Goal: Browse casually

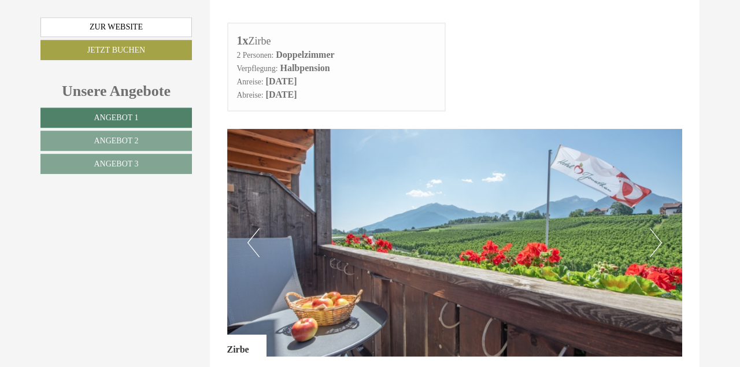
scroll to position [541, 0]
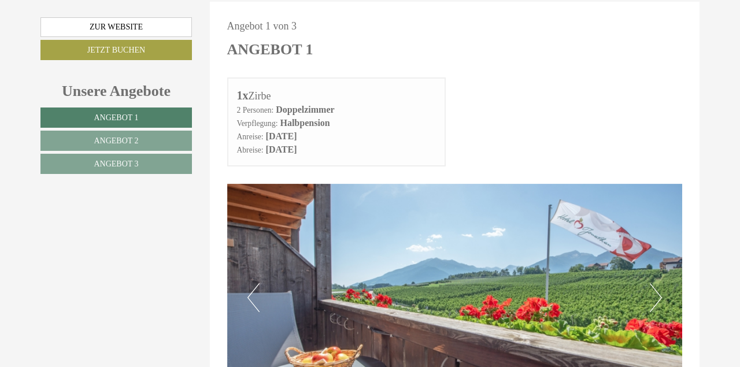
click at [657, 283] on button "Next" at bounding box center [656, 297] width 12 height 29
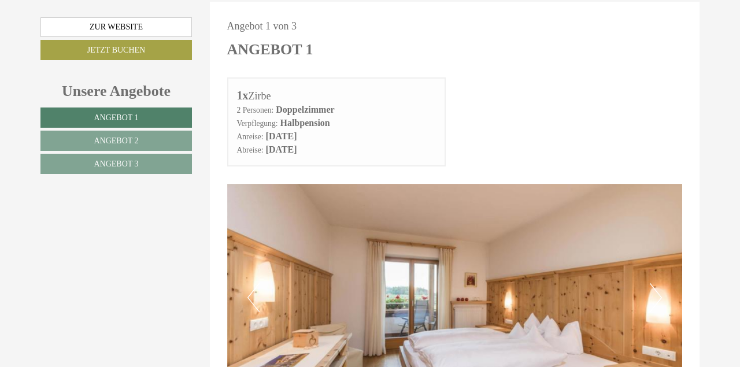
click at [660, 283] on button "Next" at bounding box center [656, 297] width 12 height 29
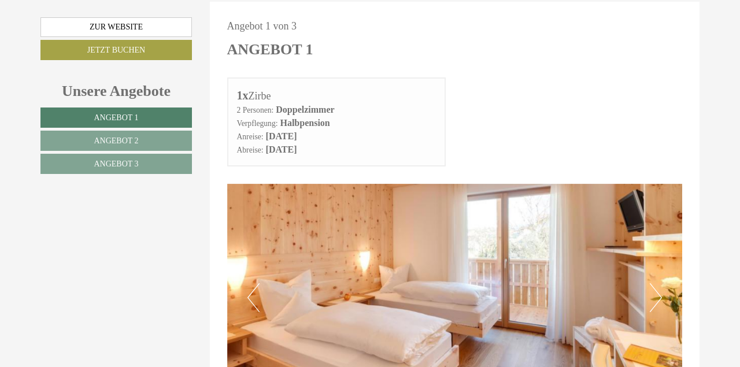
click at [660, 283] on button "Next" at bounding box center [656, 297] width 12 height 29
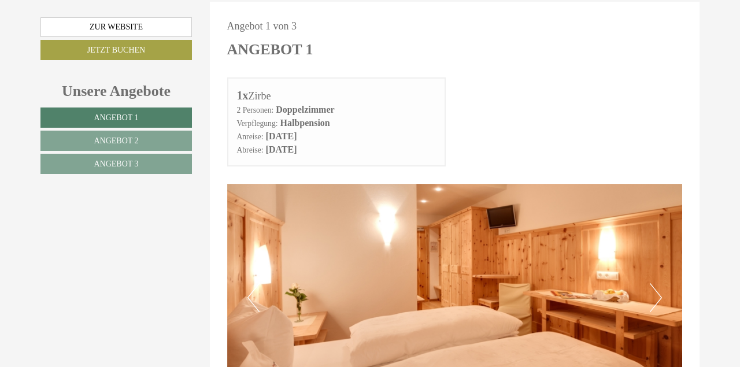
click at [660, 283] on button "Next" at bounding box center [656, 297] width 12 height 29
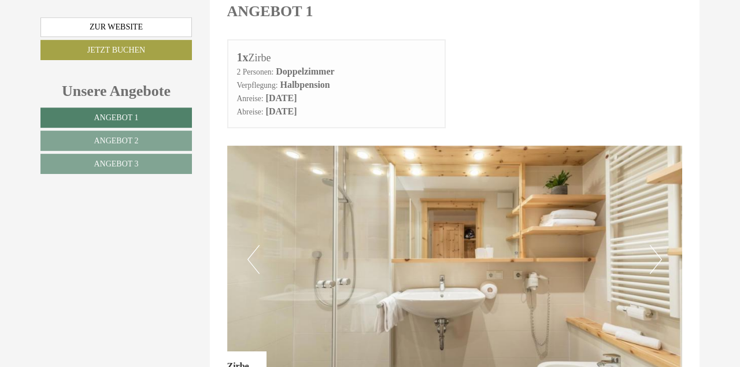
scroll to position [601, 0]
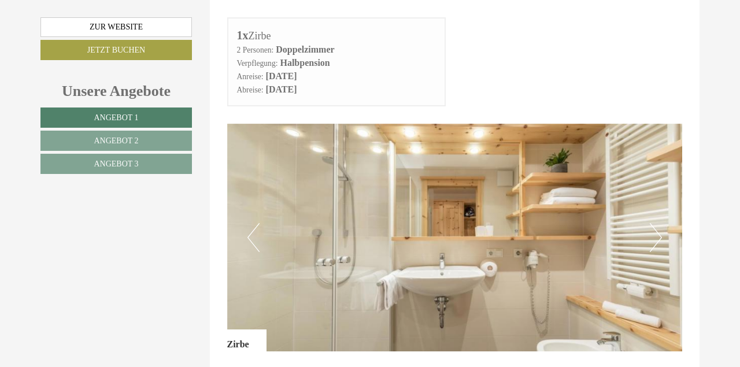
click at [649, 195] on img at bounding box center [455, 238] width 456 height 228
click at [656, 223] on button "Next" at bounding box center [656, 237] width 12 height 29
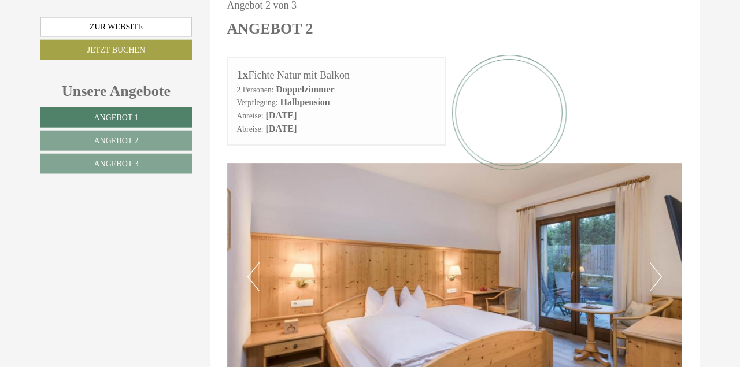
scroll to position [1323, 0]
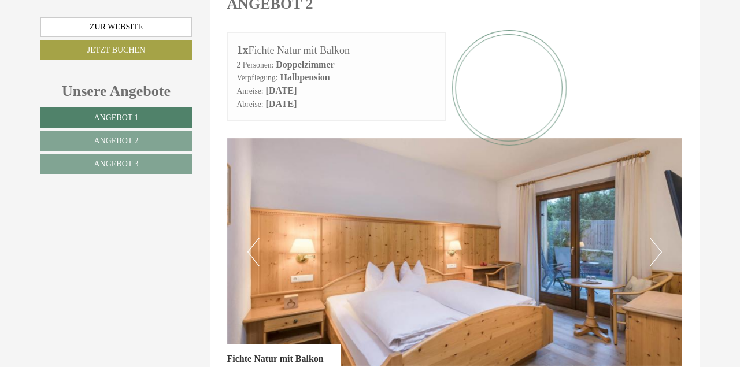
click at [650, 238] on button "Next" at bounding box center [656, 252] width 12 height 29
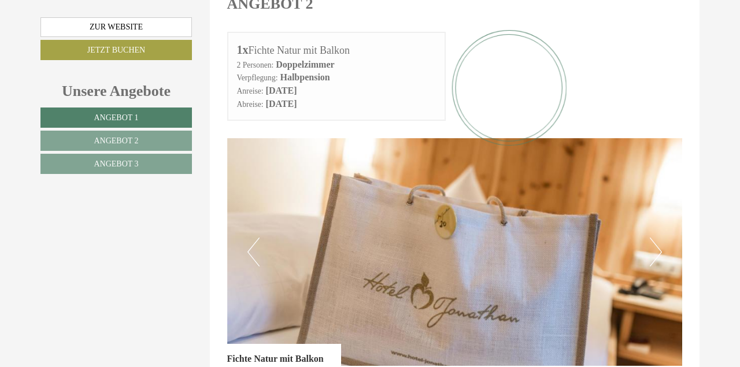
click at [654, 238] on button "Next" at bounding box center [656, 252] width 12 height 29
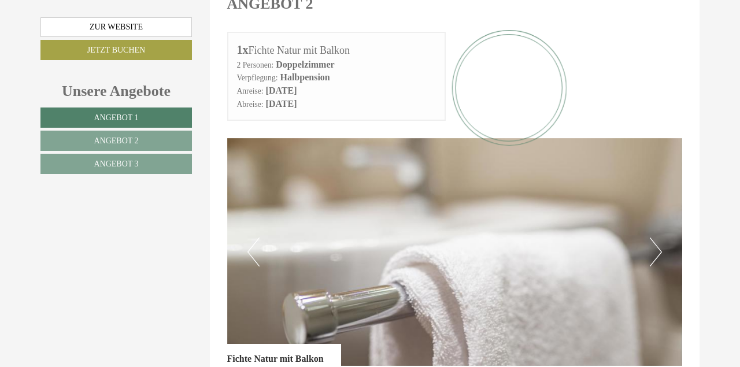
click at [654, 238] on button "Next" at bounding box center [656, 252] width 12 height 29
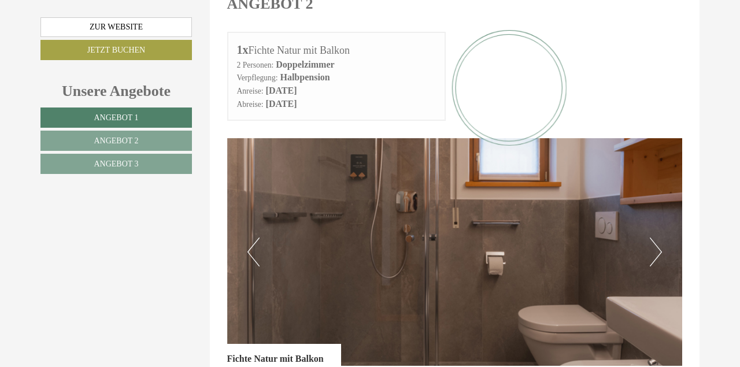
click at [654, 238] on button "Next" at bounding box center [656, 252] width 12 height 29
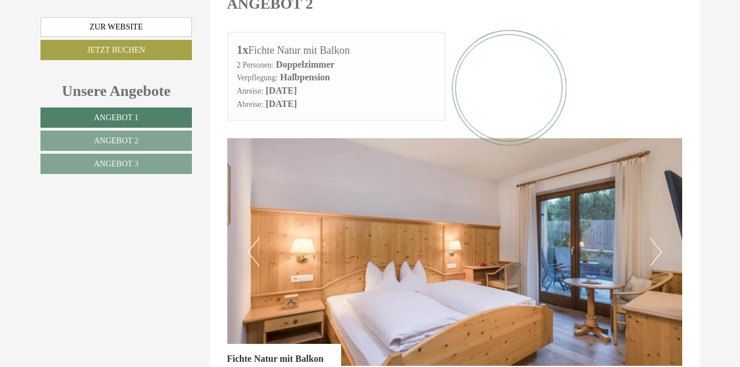
click at [654, 238] on button "Next" at bounding box center [656, 252] width 12 height 29
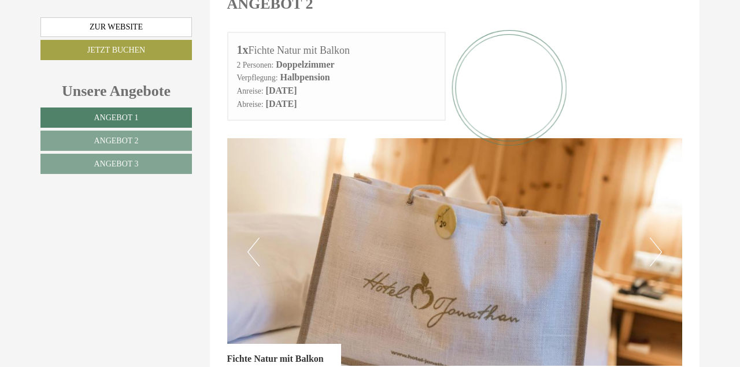
click at [654, 238] on button "Next" at bounding box center [656, 252] width 12 height 29
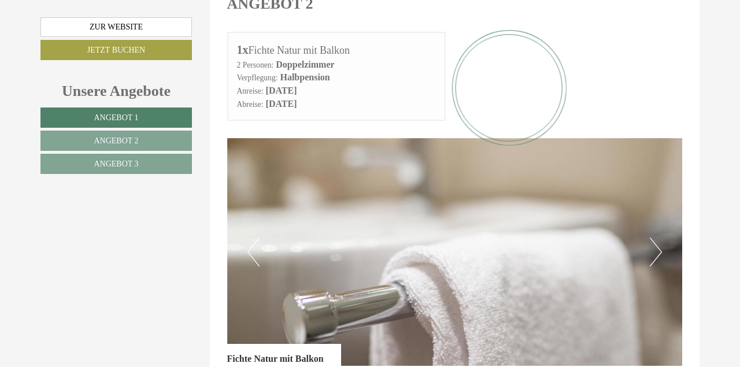
click at [654, 238] on button "Next" at bounding box center [656, 252] width 12 height 29
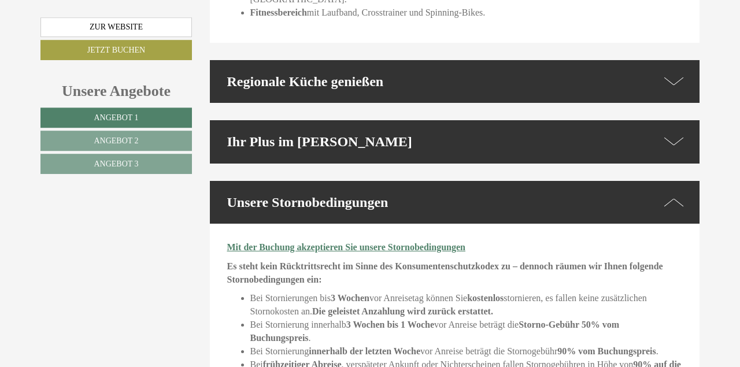
scroll to position [3668, 0]
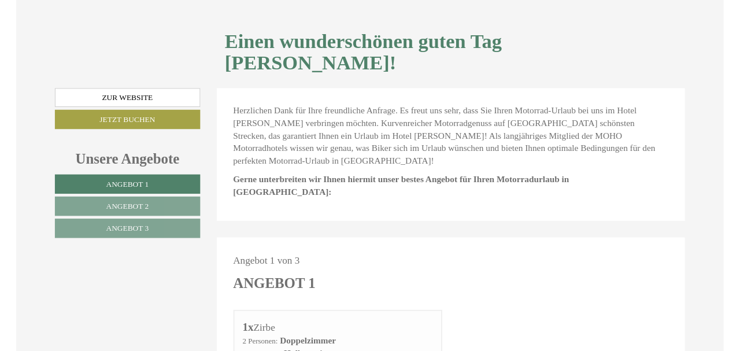
scroll to position [301, 0]
